Goal: Book appointment/travel/reservation

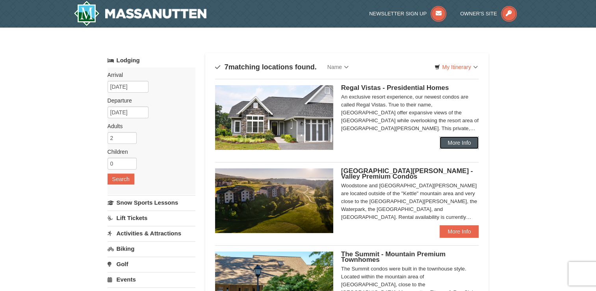
click at [457, 141] on link "More Info" at bounding box center [459, 142] width 39 height 13
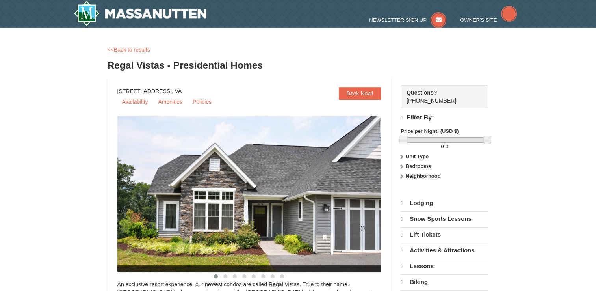
select select "9"
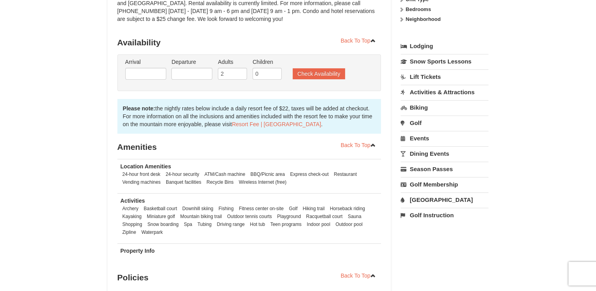
scroll to position [158, 0]
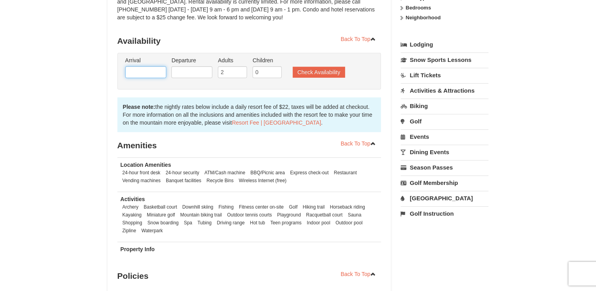
click at [141, 66] on input "text" at bounding box center [145, 72] width 41 height 12
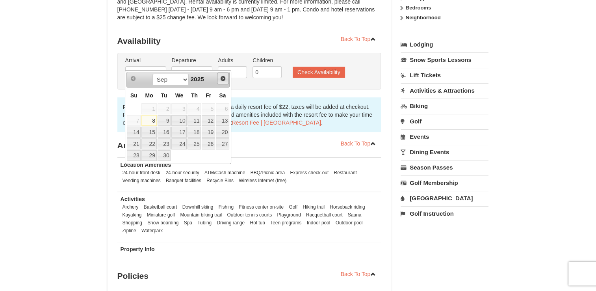
click at [224, 78] on span "Next" at bounding box center [223, 78] width 6 height 6
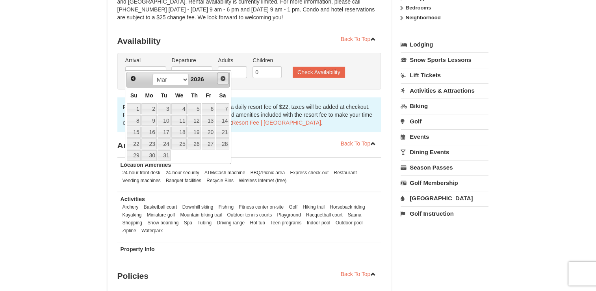
click at [224, 78] on span "Next" at bounding box center [223, 78] width 6 height 6
click at [224, 77] on span "Next" at bounding box center [223, 78] width 6 height 6
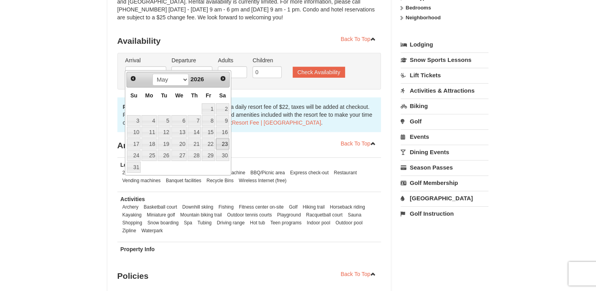
click at [221, 143] on link "23" at bounding box center [222, 143] width 13 height 11
type input "[DATE]"
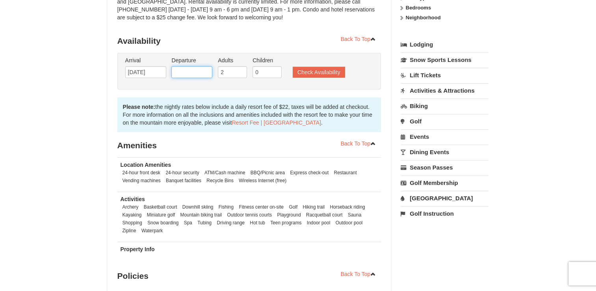
click at [186, 66] on input "text" at bounding box center [191, 72] width 41 height 12
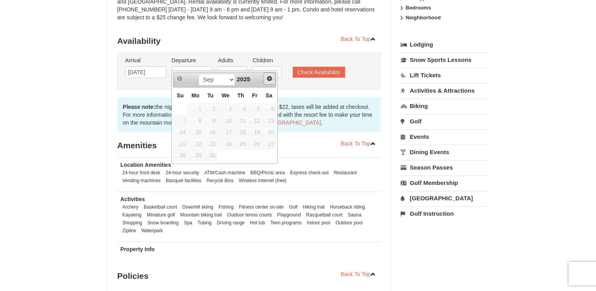
click at [272, 77] on span "Next" at bounding box center [269, 78] width 6 height 6
click at [273, 77] on link "Next" at bounding box center [270, 79] width 12 height 12
click at [273, 78] on link "Next" at bounding box center [270, 79] width 12 height 12
click at [268, 77] on span "Next" at bounding box center [269, 78] width 6 height 6
click at [268, 76] on span "Next" at bounding box center [269, 78] width 6 height 6
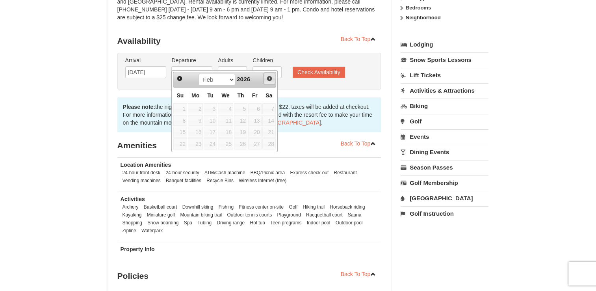
click at [268, 76] on span "Next" at bounding box center [269, 78] width 6 height 6
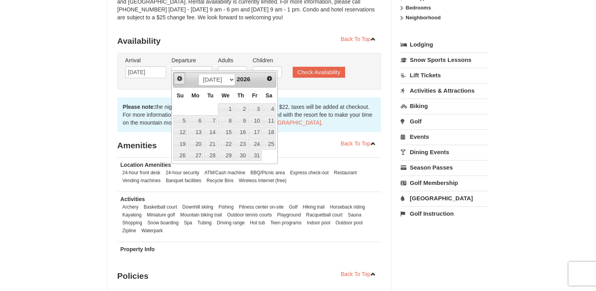
click at [178, 78] on span "Prev" at bounding box center [180, 78] width 6 height 6
click at [181, 78] on span "Prev" at bounding box center [180, 78] width 6 height 6
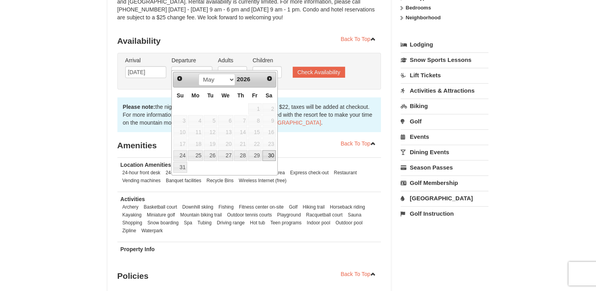
click at [273, 154] on link "30" at bounding box center [268, 155] width 13 height 11
type input "05/30/2026"
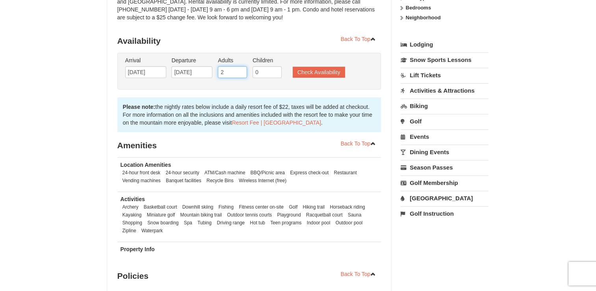
click at [232, 66] on input "2" at bounding box center [232, 72] width 29 height 12
click at [240, 66] on input "3" at bounding box center [232, 72] width 29 height 12
type input "4"
click at [240, 66] on input "4" at bounding box center [232, 72] width 29 height 12
click at [310, 67] on button "Check Availability" at bounding box center [319, 72] width 52 height 11
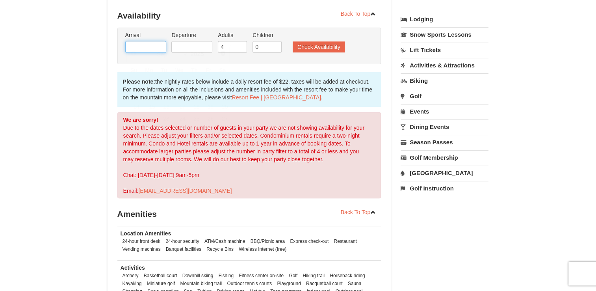
click at [149, 41] on input "text" at bounding box center [145, 47] width 41 height 12
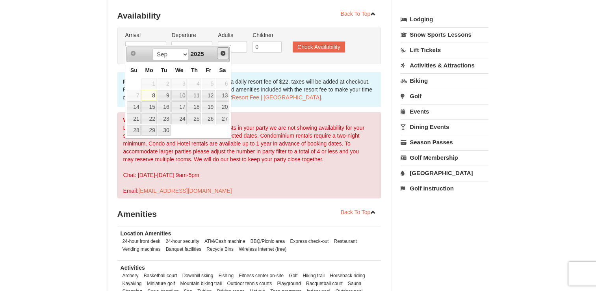
click at [225, 53] on span "Next" at bounding box center [223, 53] width 6 height 6
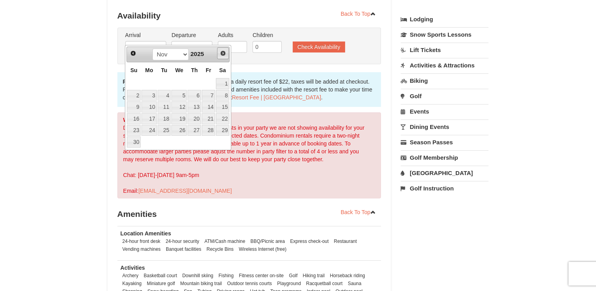
click at [224, 53] on span "Next" at bounding box center [223, 53] width 6 height 6
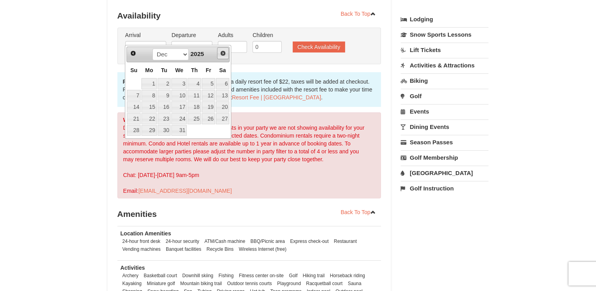
click at [224, 53] on span "Next" at bounding box center [223, 53] width 6 height 6
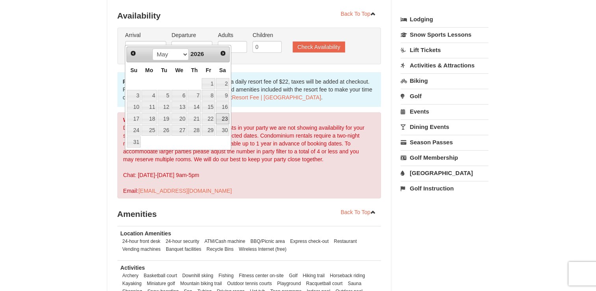
click at [224, 116] on link "23" at bounding box center [222, 118] width 13 height 11
type input "[DATE]"
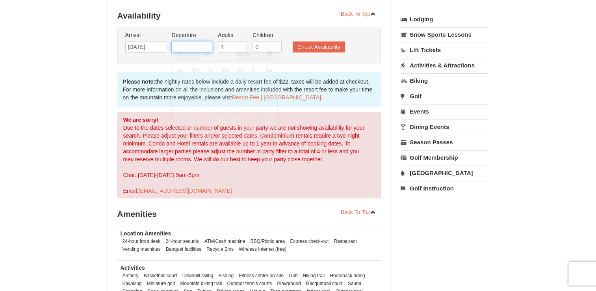
click at [193, 41] on input "text" at bounding box center [191, 47] width 41 height 12
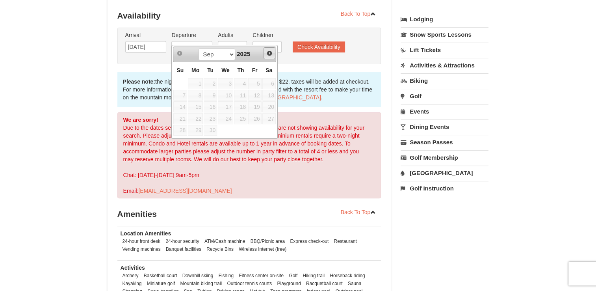
click at [270, 52] on span "Next" at bounding box center [269, 53] width 6 height 6
click at [271, 51] on span "Next" at bounding box center [269, 53] width 6 height 6
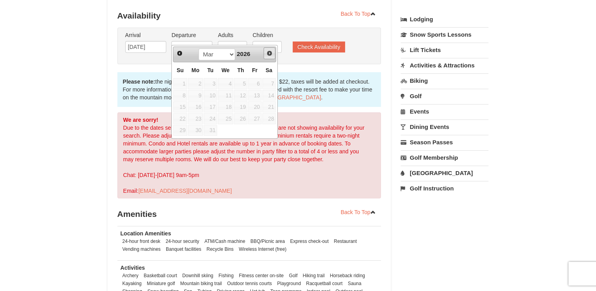
click at [271, 52] on span "Next" at bounding box center [269, 53] width 6 height 6
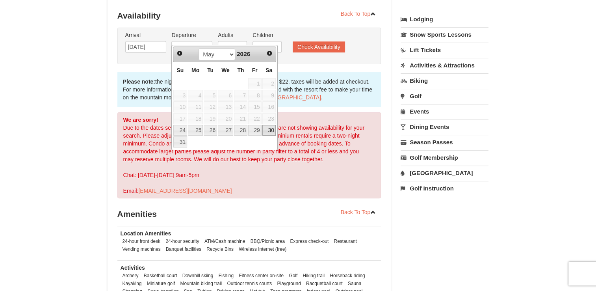
click at [270, 127] on link "30" at bounding box center [268, 130] width 13 height 11
type input "05/30/2026"
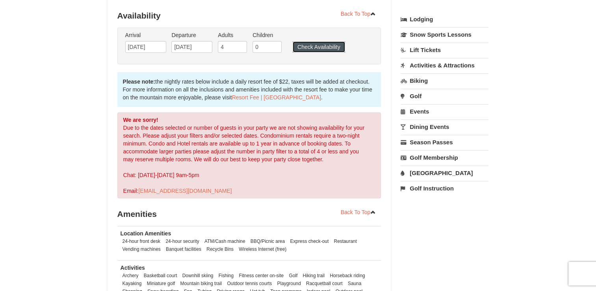
click at [297, 41] on button "Check Availability" at bounding box center [319, 46] width 52 height 11
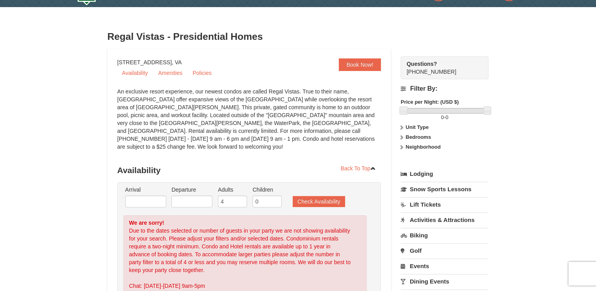
scroll to position [175, 0]
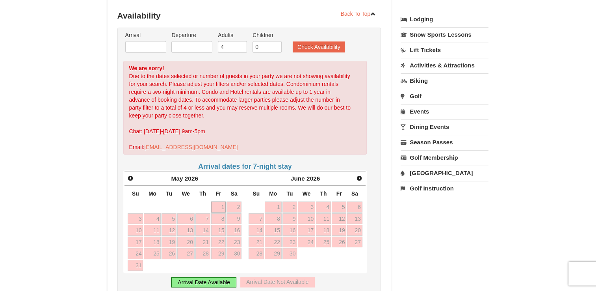
click at [419, 64] on link "Activities & Attractions" at bounding box center [445, 65] width 88 height 15
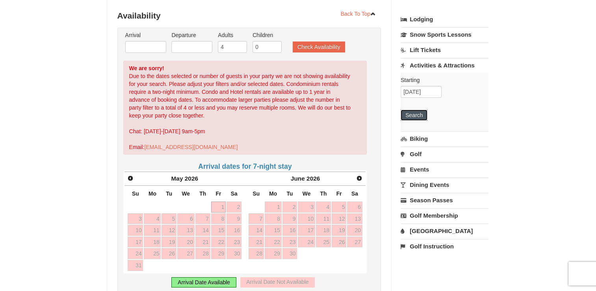
click at [423, 113] on button "Search" at bounding box center [414, 115] width 27 height 11
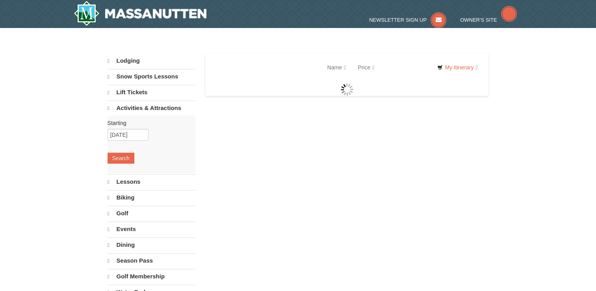
select select "9"
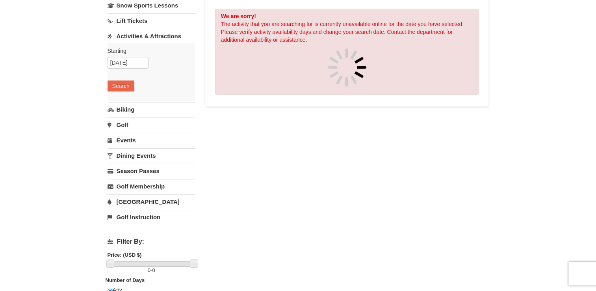
scroll to position [79, 0]
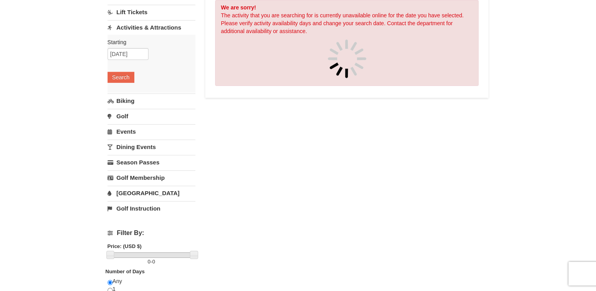
click at [133, 188] on link "[GEOGRAPHIC_DATA]" at bounding box center [152, 193] width 88 height 15
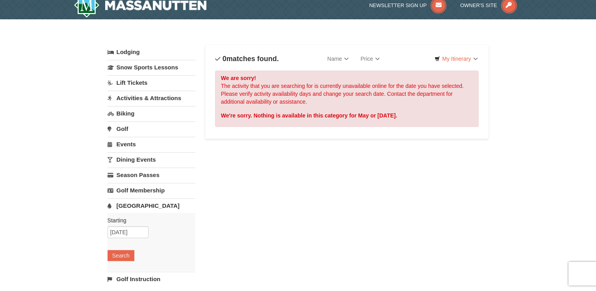
scroll to position [0, 0]
